Goal: Transaction & Acquisition: Purchase product/service

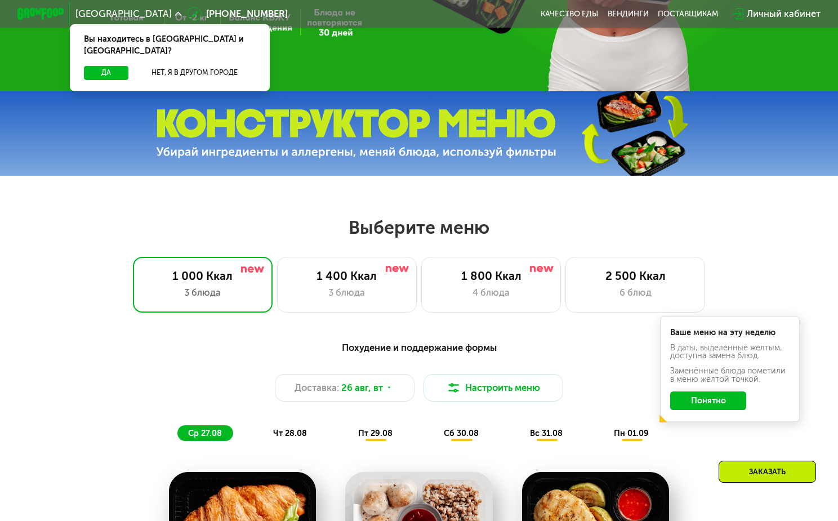
scroll to position [338, 0]
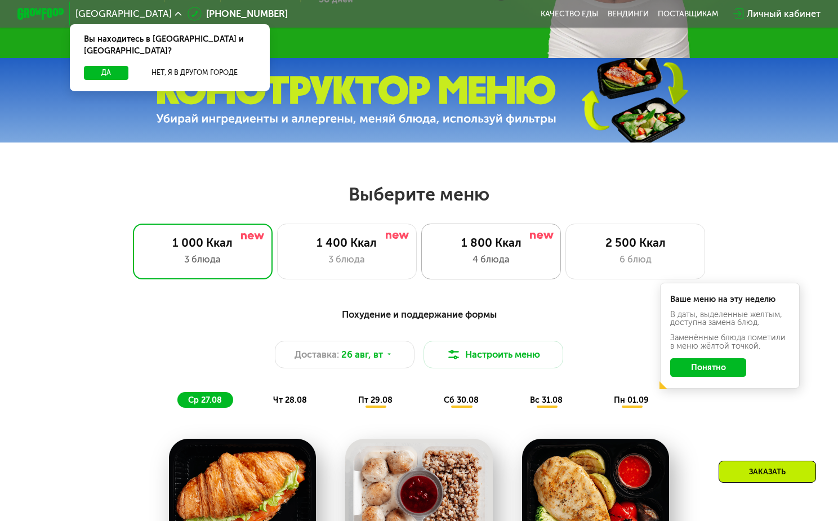
click at [527, 266] on div "4 блюда" at bounding box center [490, 259] width 115 height 14
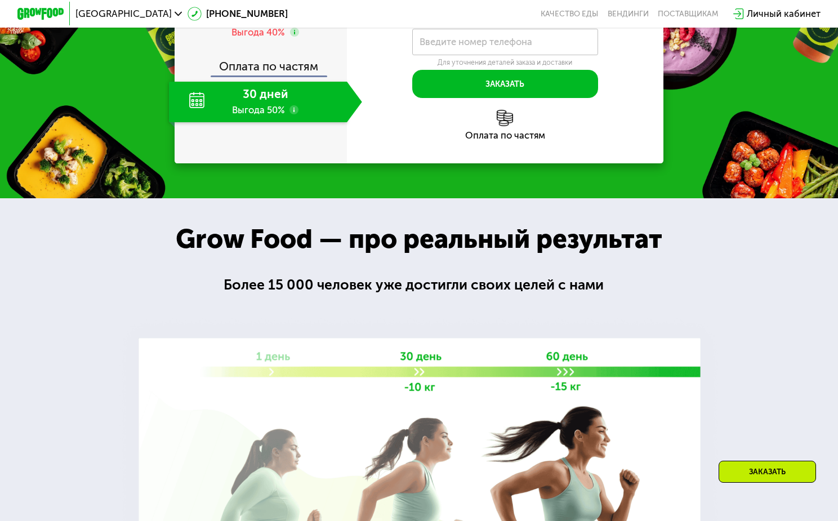
scroll to position [1351, 0]
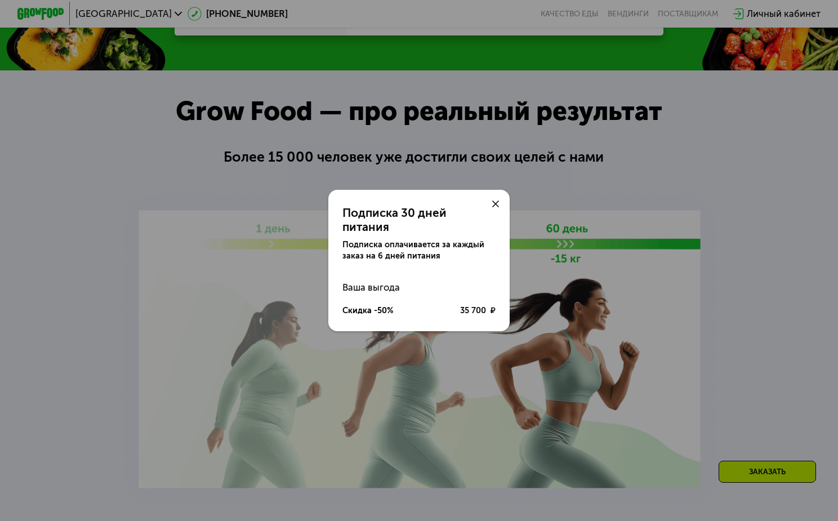
click at [494, 206] on div at bounding box center [496, 204] width 28 height 28
click at [495, 207] on icon at bounding box center [495, 203] width 7 height 7
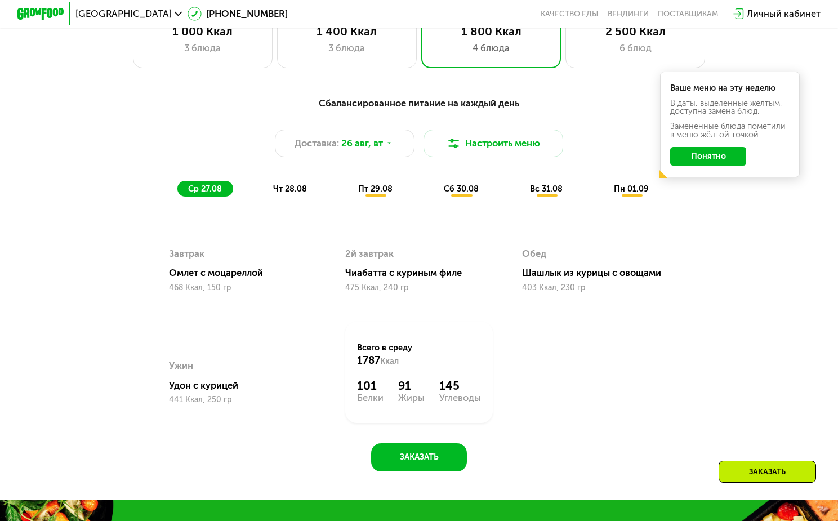
scroll to position [507, 0]
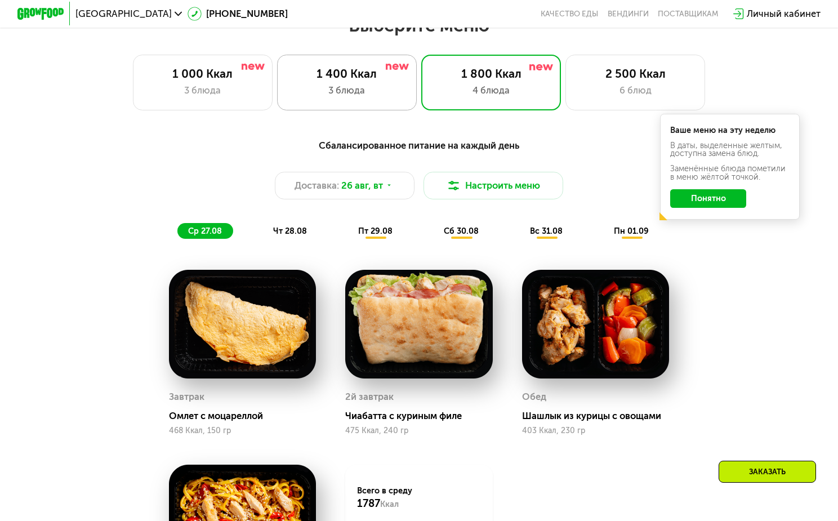
click at [363, 92] on div "3 блюда" at bounding box center [346, 90] width 115 height 14
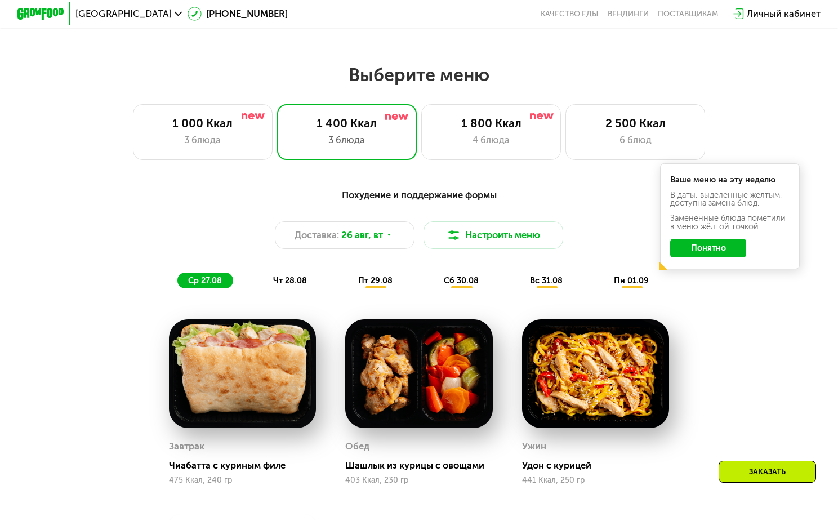
scroll to position [450, 0]
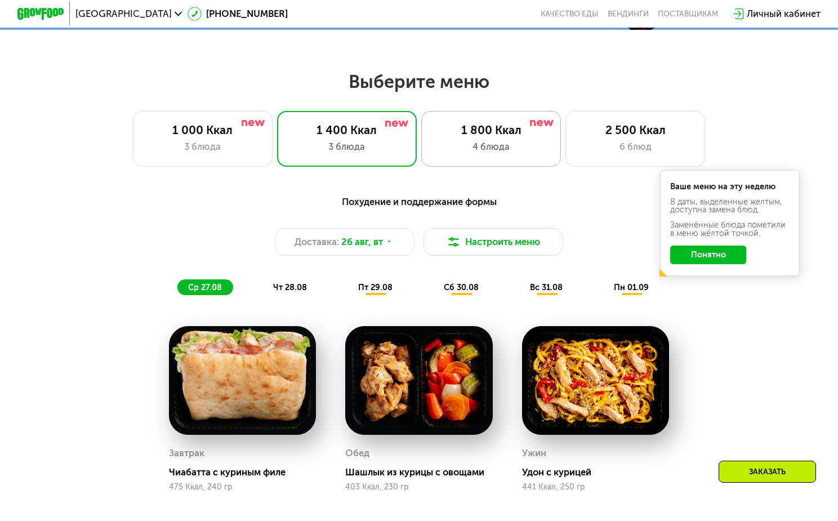
click at [490, 137] on div "1 800 Ккал" at bounding box center [490, 130] width 115 height 14
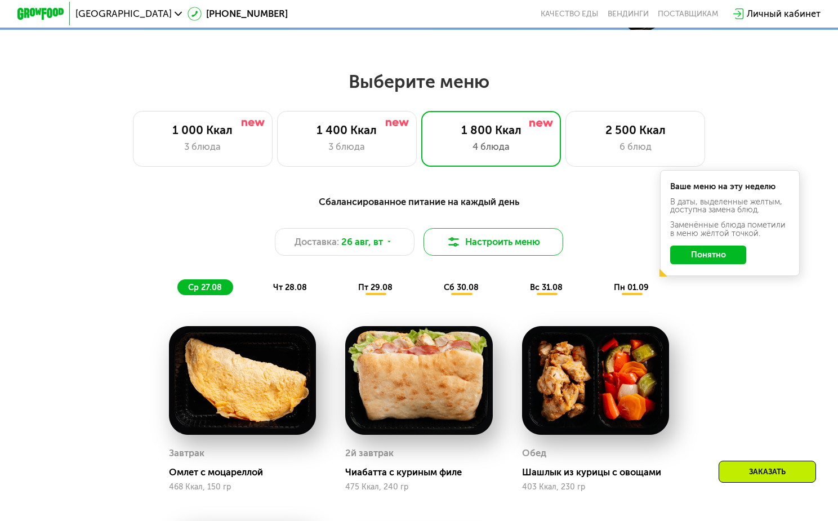
click at [517, 252] on button "Настроить меню" at bounding box center [493, 242] width 140 height 28
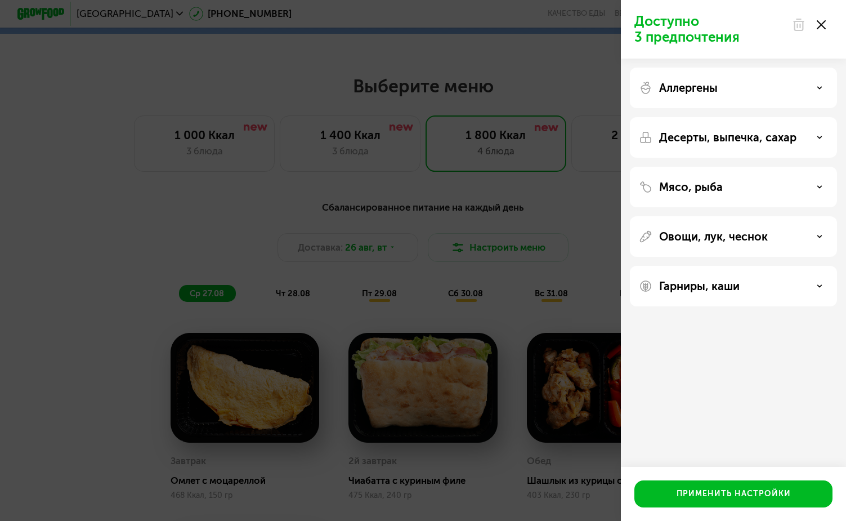
click at [821, 24] on use at bounding box center [821, 24] width 9 height 9
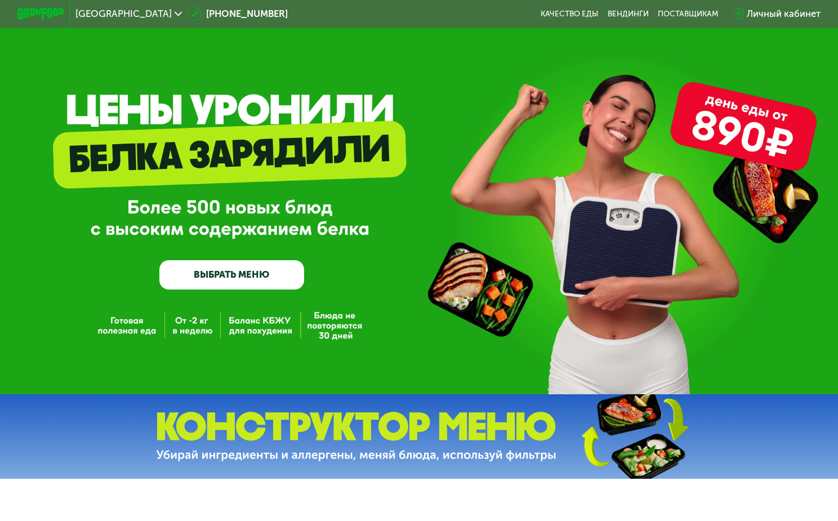
scroll to position [0, 0]
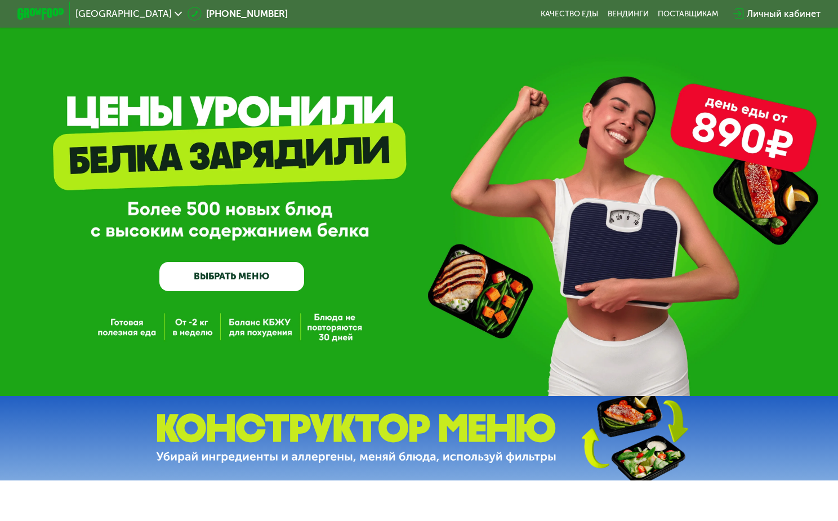
click at [274, 276] on link "ВЫБРАТЬ МЕНЮ" at bounding box center [231, 276] width 145 height 29
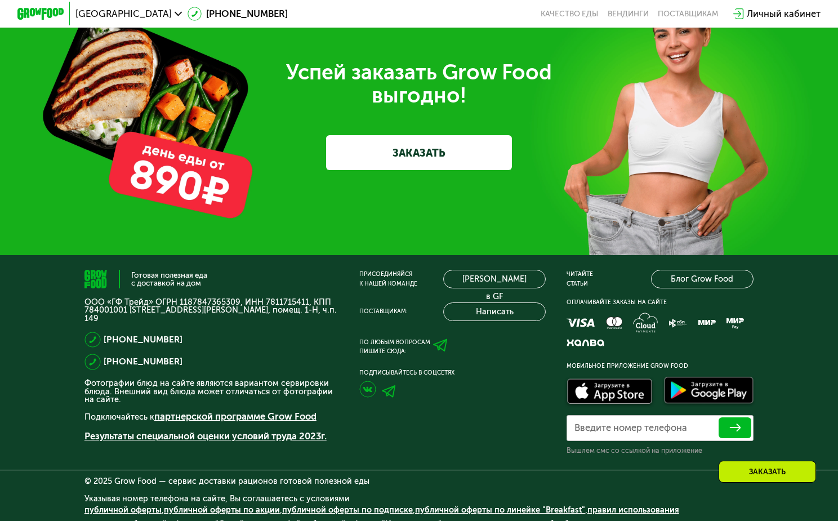
scroll to position [3484, 0]
